Goal: Book appointment/travel/reservation

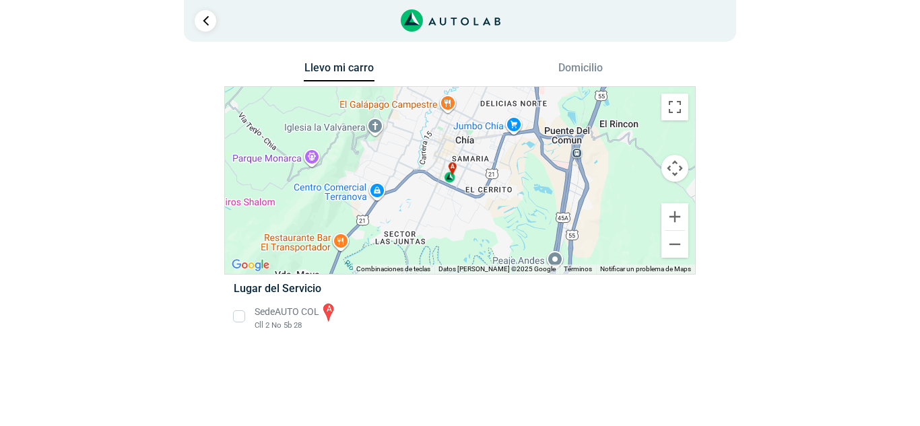
click at [239, 310] on li "Sede AUTO COL a Cll 2 No 5b 28" at bounding box center [460, 317] width 472 height 30
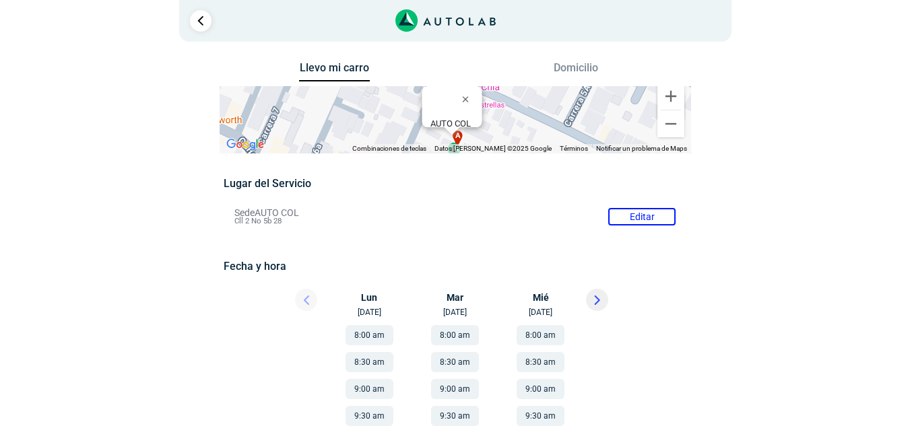
click at [305, 297] on div at bounding box center [294, 304] width 81 height 30
click at [306, 298] on div at bounding box center [294, 304] width 81 height 30
click at [306, 300] on div at bounding box center [294, 304] width 81 height 30
click at [306, 302] on div at bounding box center [294, 304] width 81 height 30
click at [305, 302] on div at bounding box center [294, 304] width 81 height 30
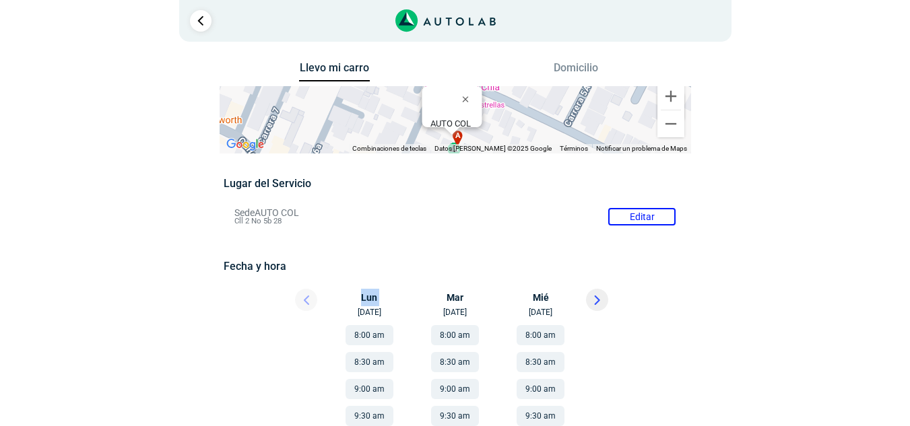
click at [305, 303] on div at bounding box center [294, 304] width 81 height 30
click at [572, 64] on button "Domicilio" at bounding box center [575, 71] width 71 height 20
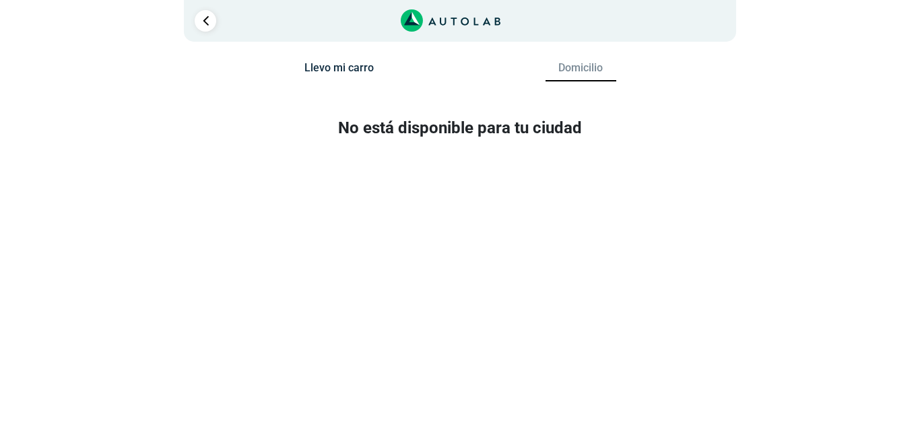
click at [354, 68] on button "Llevo mi carro" at bounding box center [339, 71] width 71 height 20
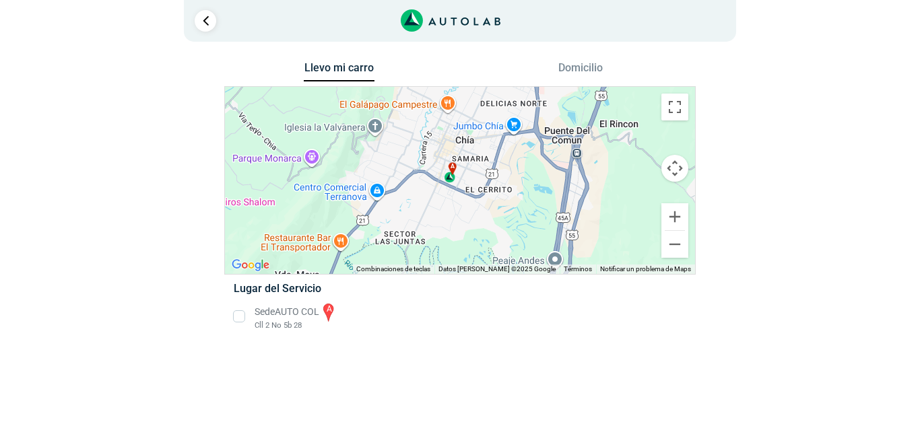
click at [238, 309] on li "Sede AUTO COL a Cll 2 No 5b 28" at bounding box center [460, 317] width 472 height 30
